Goal: Transaction & Acquisition: Book appointment/travel/reservation

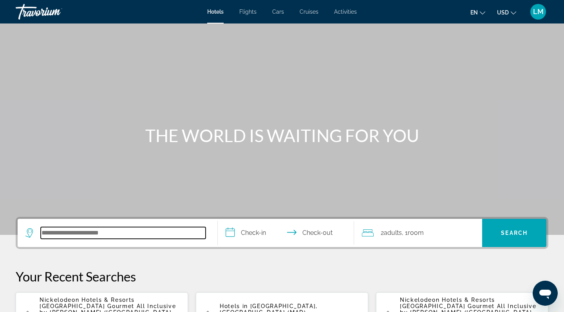
click at [63, 237] on input "Search hotel destination" at bounding box center [123, 233] width 165 height 12
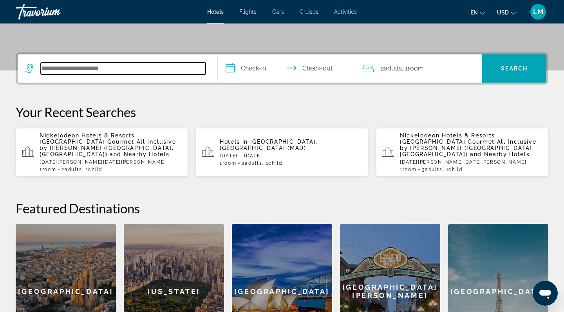
scroll to position [192, 0]
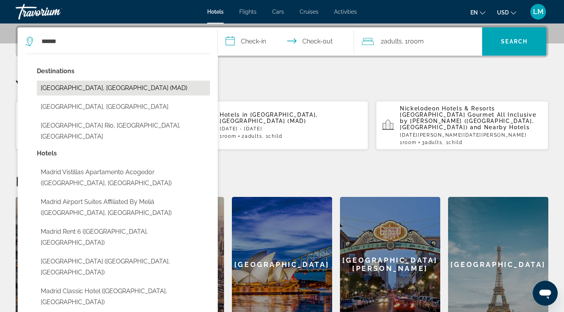
drag, startPoint x: 78, startPoint y: 102, endPoint x: 72, endPoint y: 85, distance: 17.5
click at [72, 85] on button "[GEOGRAPHIC_DATA], [GEOGRAPHIC_DATA] (MAD)" at bounding box center [123, 88] width 173 height 15
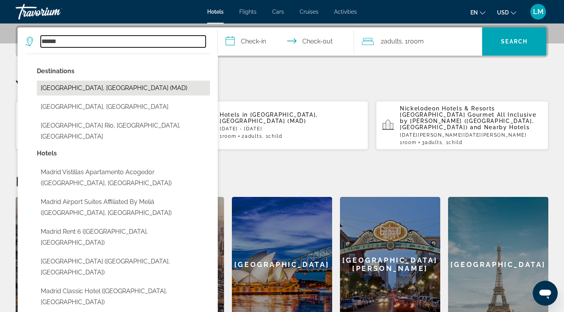
type input "**********"
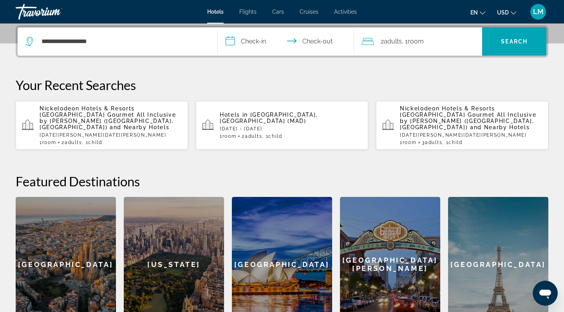
click at [248, 44] on input "**********" at bounding box center [288, 42] width 140 height 31
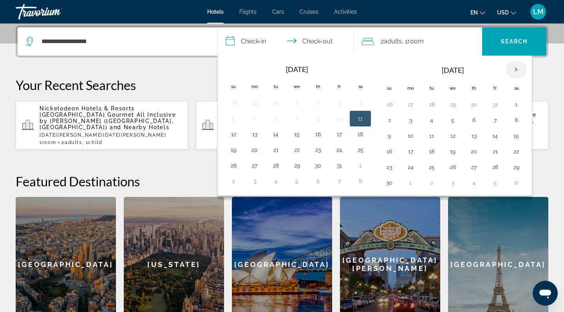
click at [522, 67] on th "Next month" at bounding box center [516, 69] width 21 height 17
click at [453, 152] on button "24" at bounding box center [453, 151] width 13 height 11
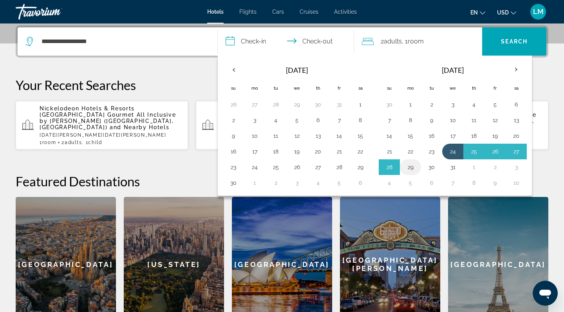
click at [412, 169] on button "29" at bounding box center [410, 167] width 13 height 11
type input "**********"
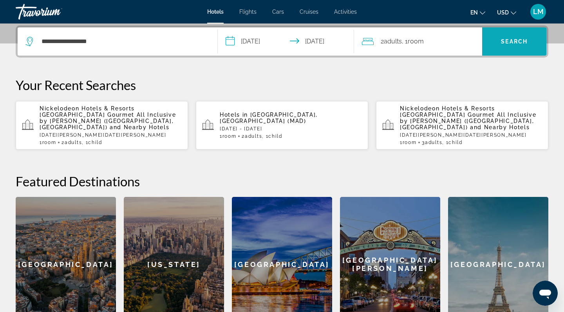
click at [514, 40] on span "Search" at bounding box center [514, 41] width 27 height 6
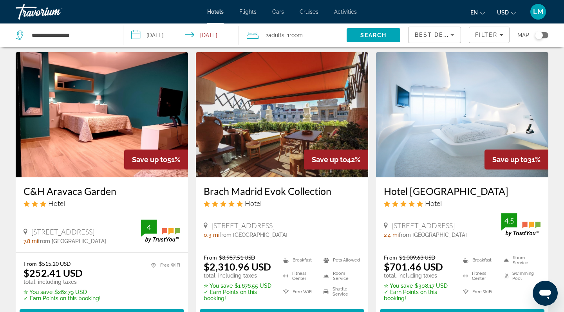
scroll to position [23, 0]
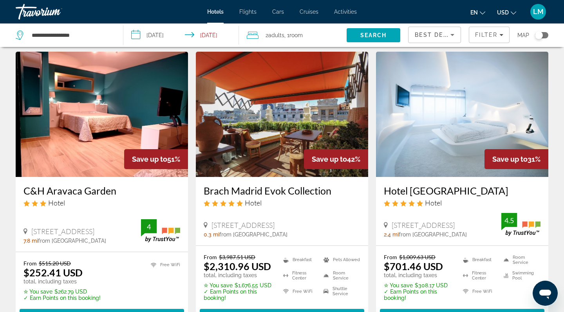
click at [527, 127] on img "Main content" at bounding box center [462, 114] width 172 height 125
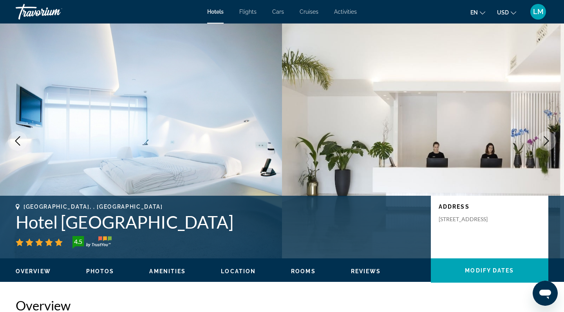
click at [545, 140] on icon "Next image" at bounding box center [546, 140] width 9 height 9
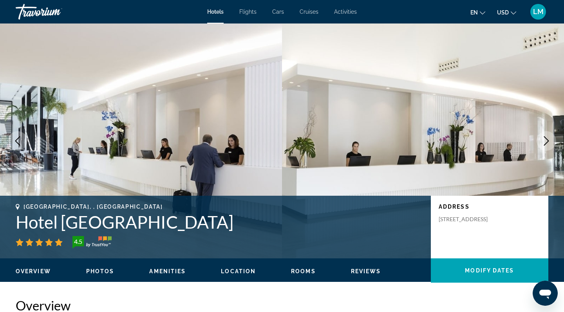
click at [548, 140] on icon "Next image" at bounding box center [546, 140] width 5 height 9
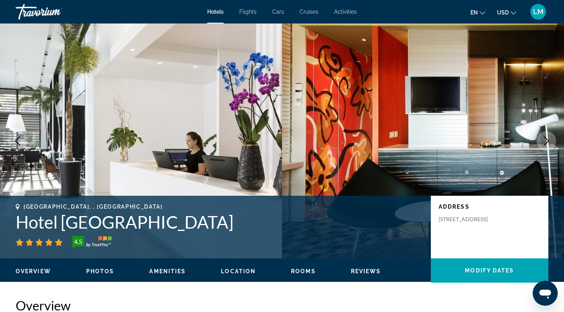
click at [548, 141] on icon "Next image" at bounding box center [546, 140] width 5 height 9
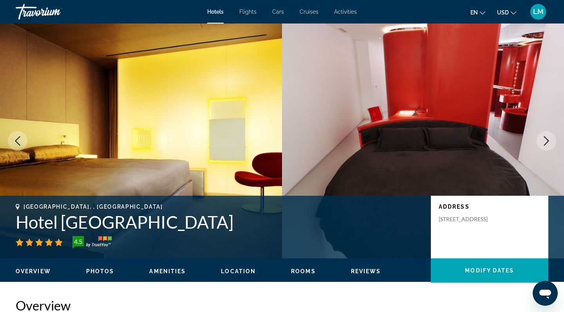
click at [548, 141] on icon "Next image" at bounding box center [546, 140] width 5 height 9
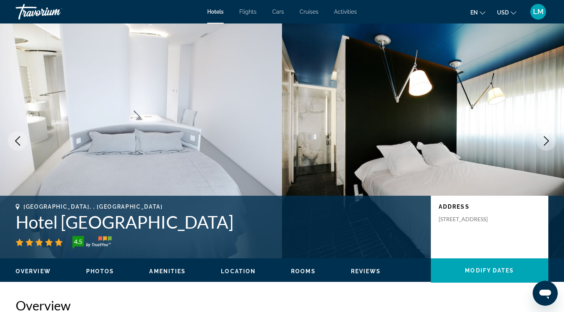
click at [548, 141] on icon "Next image" at bounding box center [546, 140] width 5 height 9
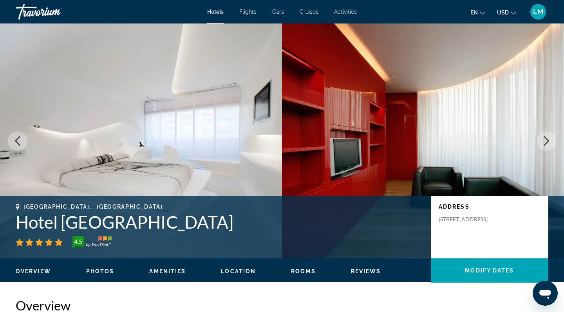
click at [548, 141] on icon "Next image" at bounding box center [546, 140] width 5 height 9
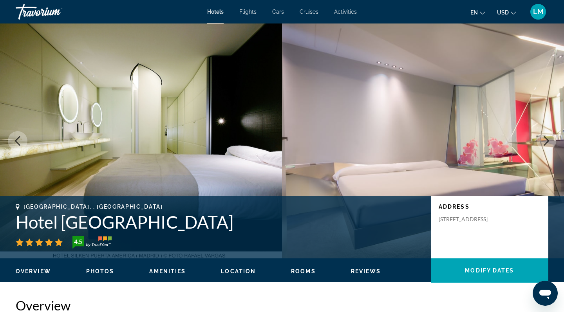
click at [548, 141] on icon "Next image" at bounding box center [546, 140] width 5 height 9
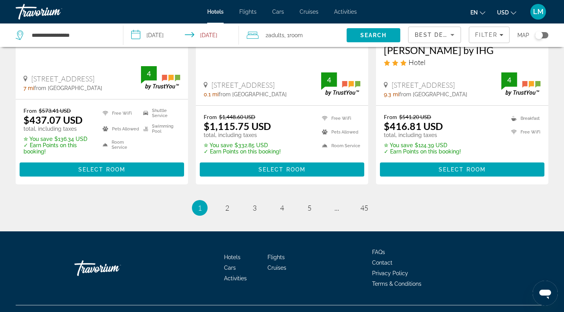
scroll to position [1076, 0]
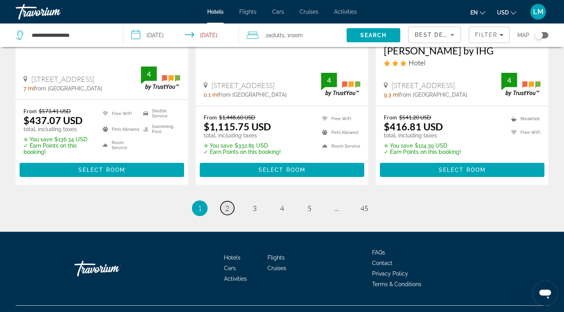
click at [227, 204] on span "2" at bounding box center [227, 208] width 4 height 9
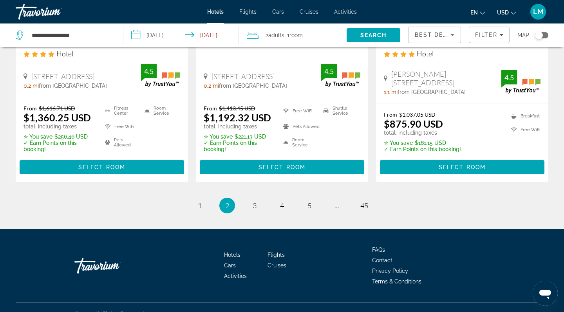
scroll to position [1094, 0]
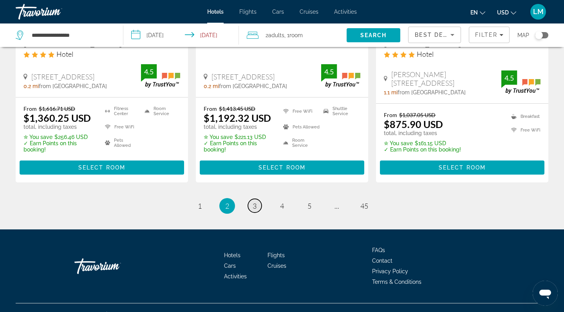
click at [254, 202] on span "3" at bounding box center [255, 206] width 4 height 9
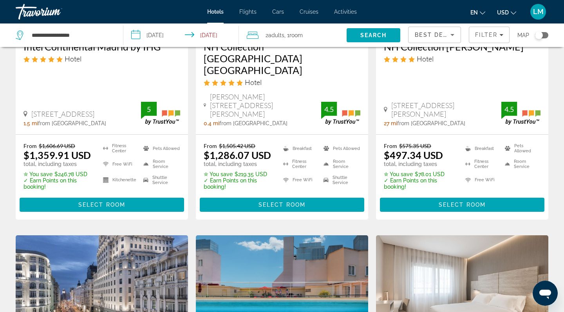
scroll to position [305, 0]
